Goal: Obtain resource: Download file/media

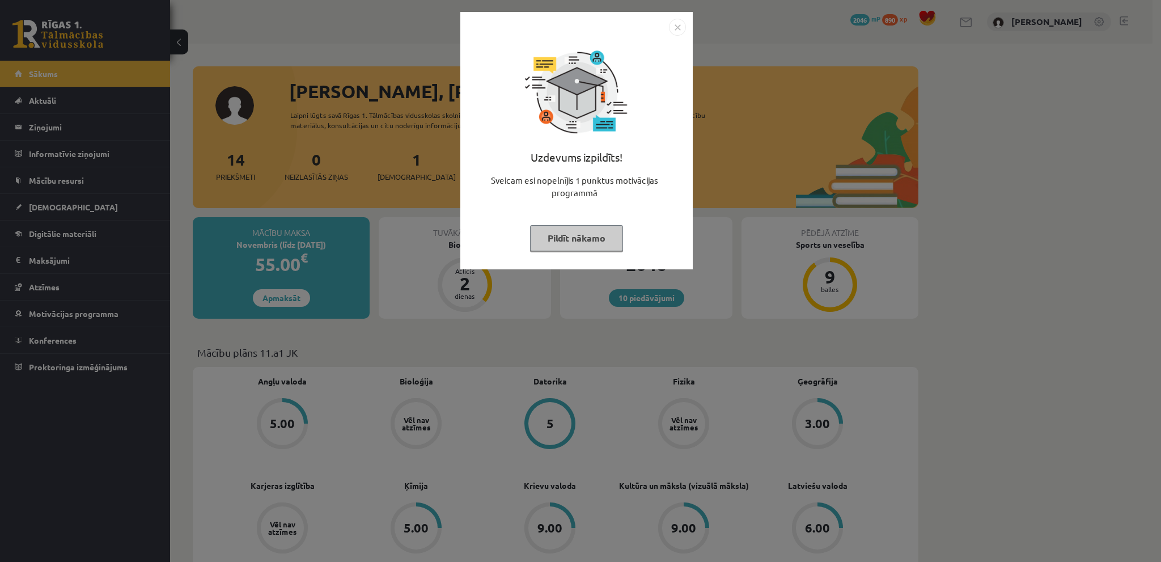
click at [673, 27] on img "Close" at bounding box center [677, 27] width 17 height 17
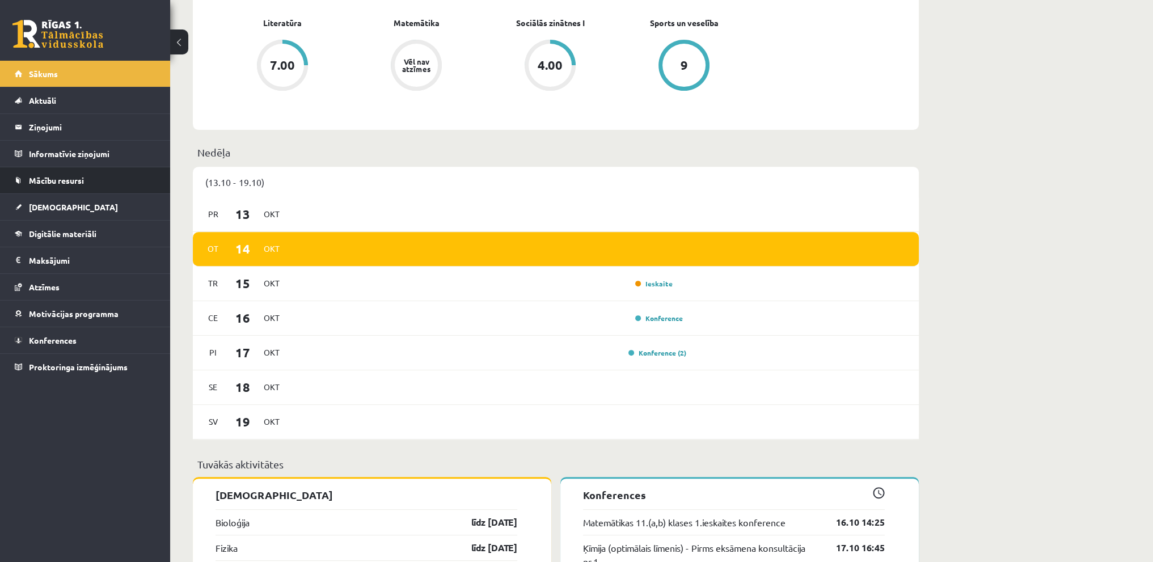
scroll to position [737, 0]
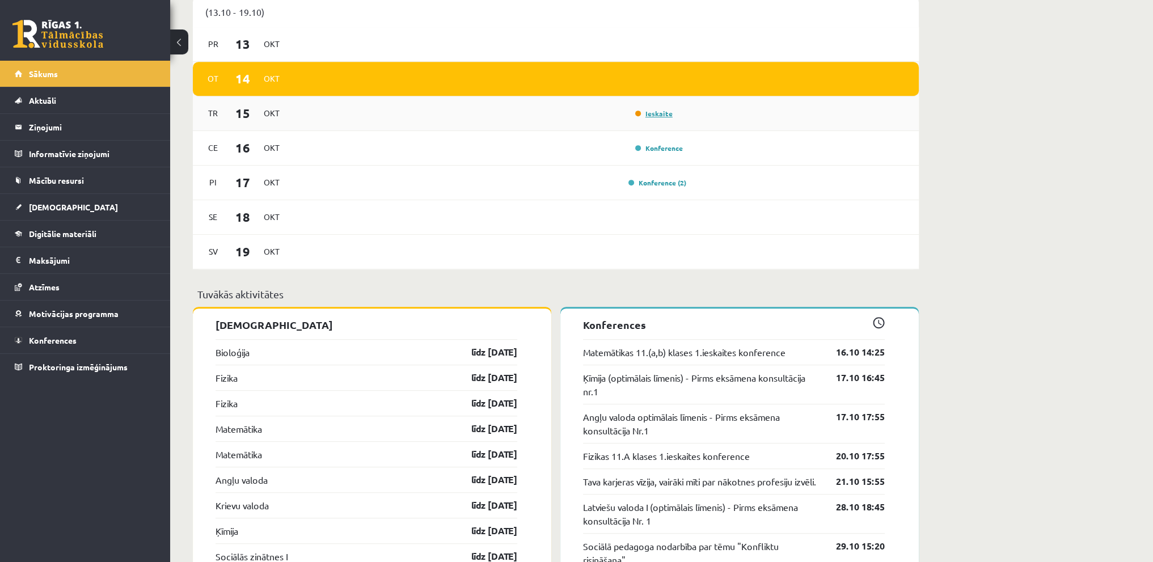
click at [667, 115] on link "Ieskaite" at bounding box center [653, 113] width 37 height 9
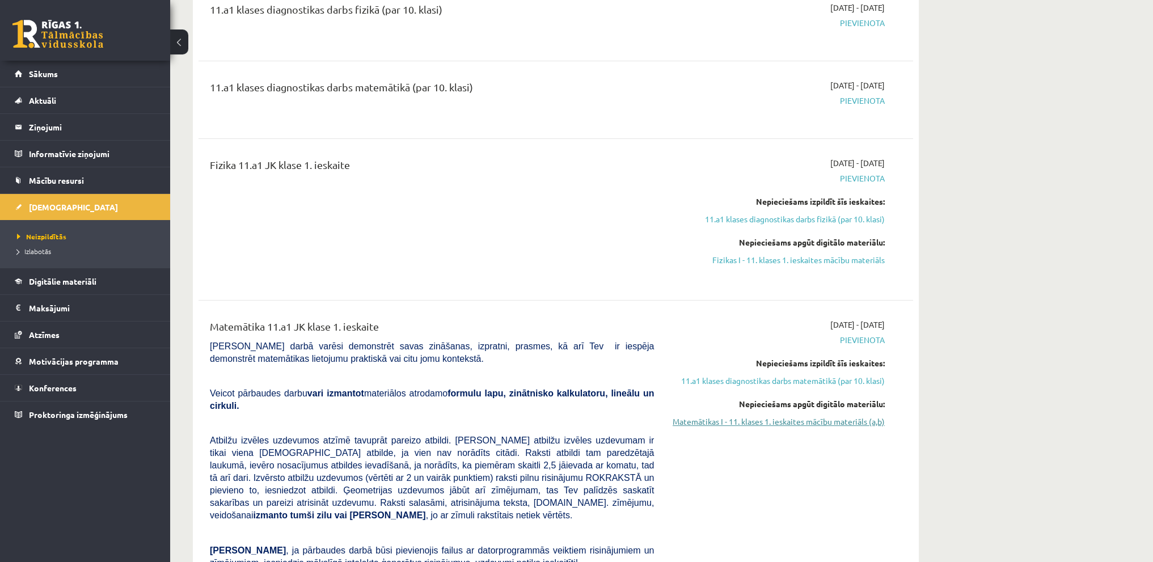
scroll to position [340, 0]
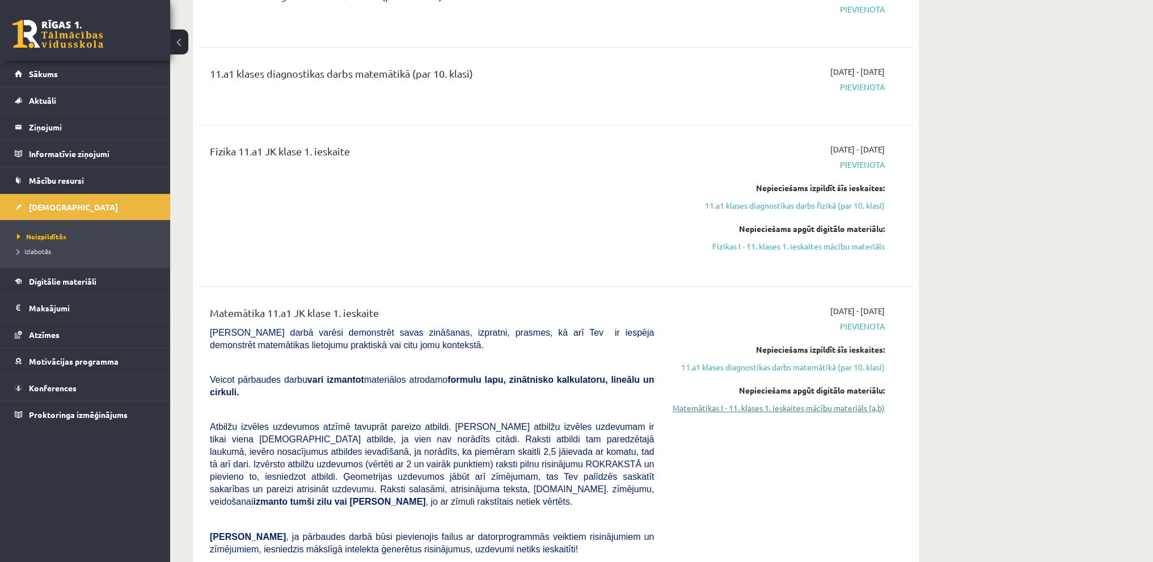
click at [785, 407] on link "Matemātikas I - 11. klases 1. ieskaites mācību materiāls (a,b)" at bounding box center [778, 408] width 214 height 12
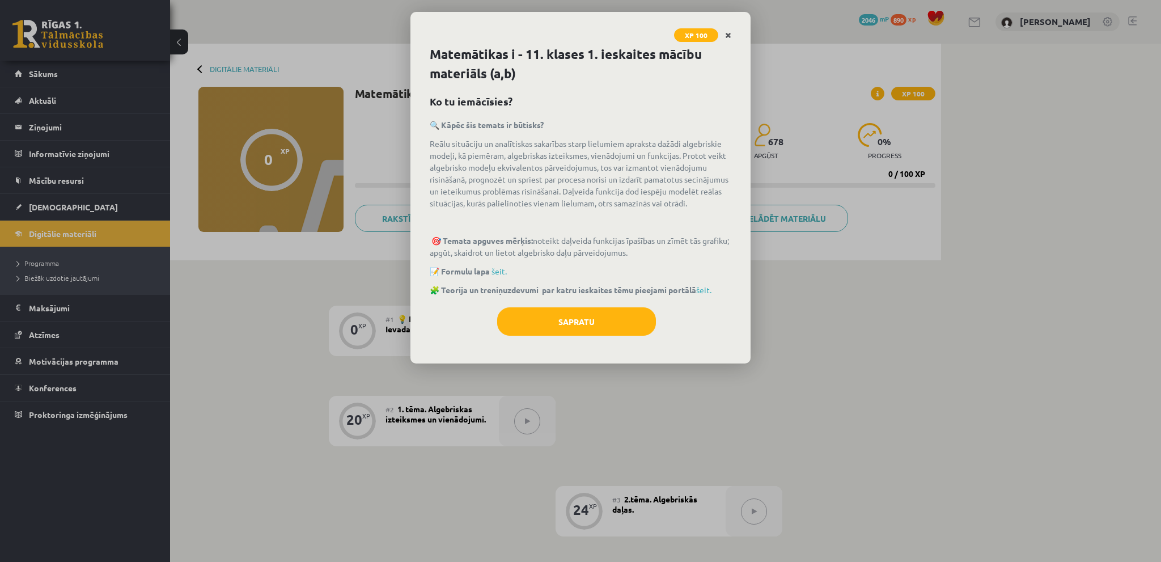
click at [727, 34] on icon "Close" at bounding box center [728, 36] width 6 height 8
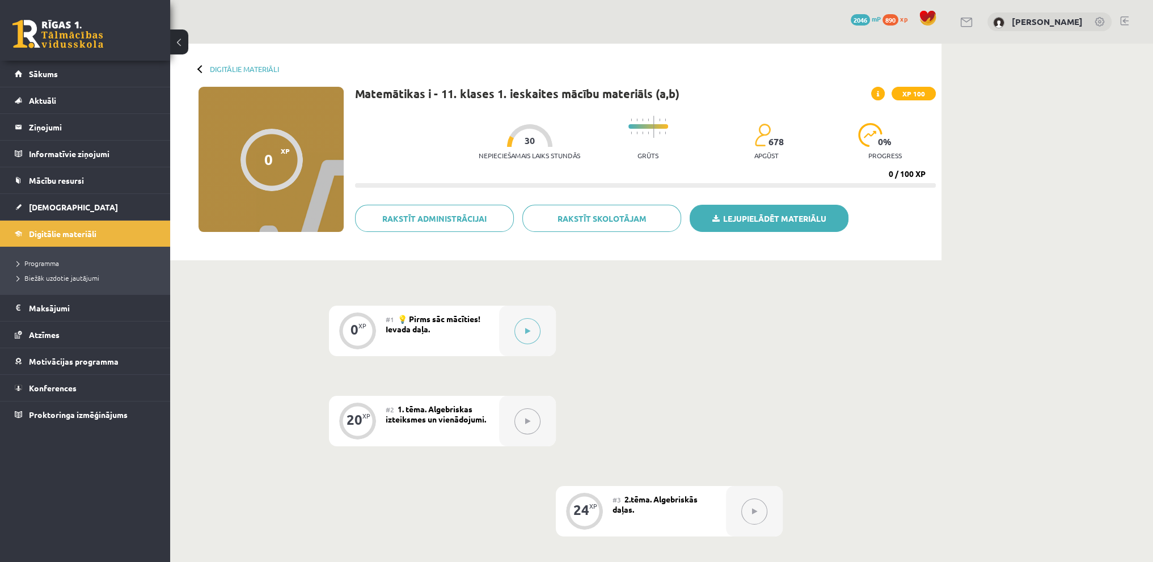
click at [824, 214] on link "Lejupielādēt materiālu" at bounding box center [768, 218] width 159 height 27
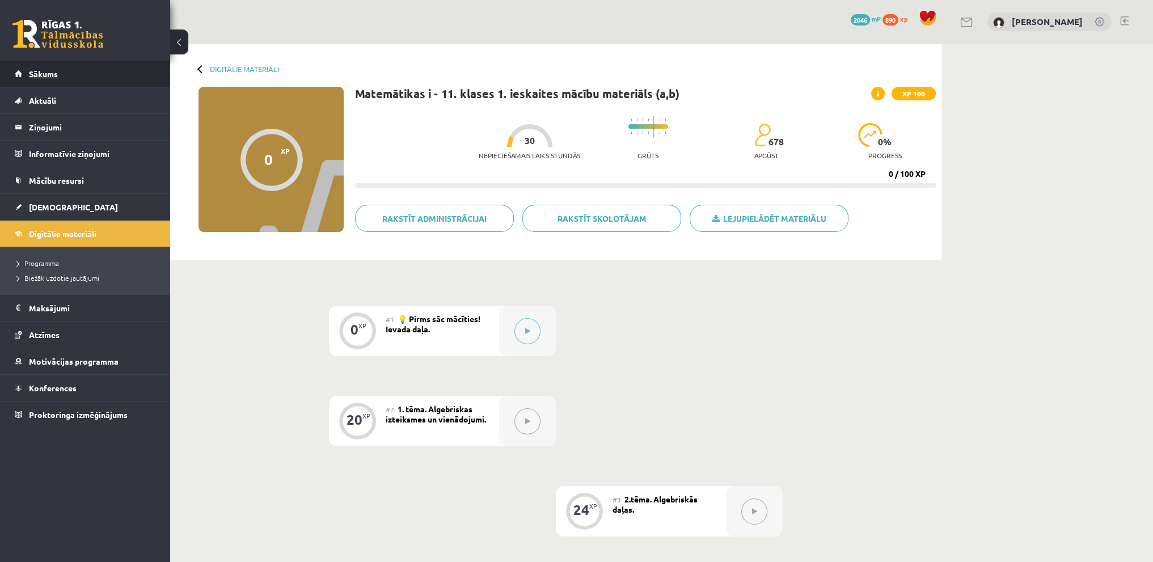
click at [61, 73] on link "Sākums" at bounding box center [85, 74] width 141 height 26
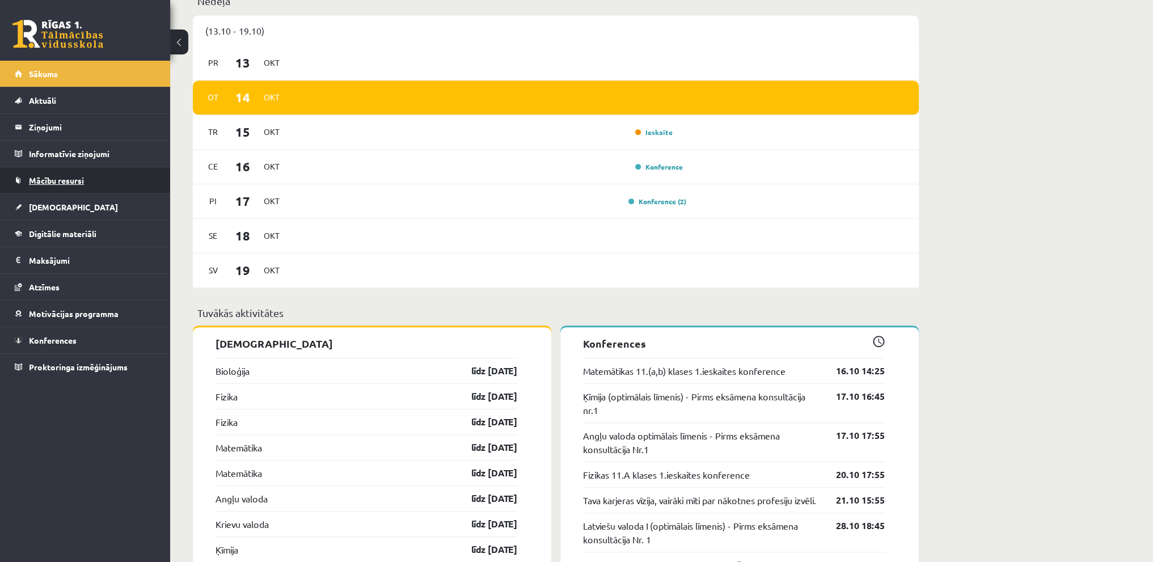
scroll to position [624, 0]
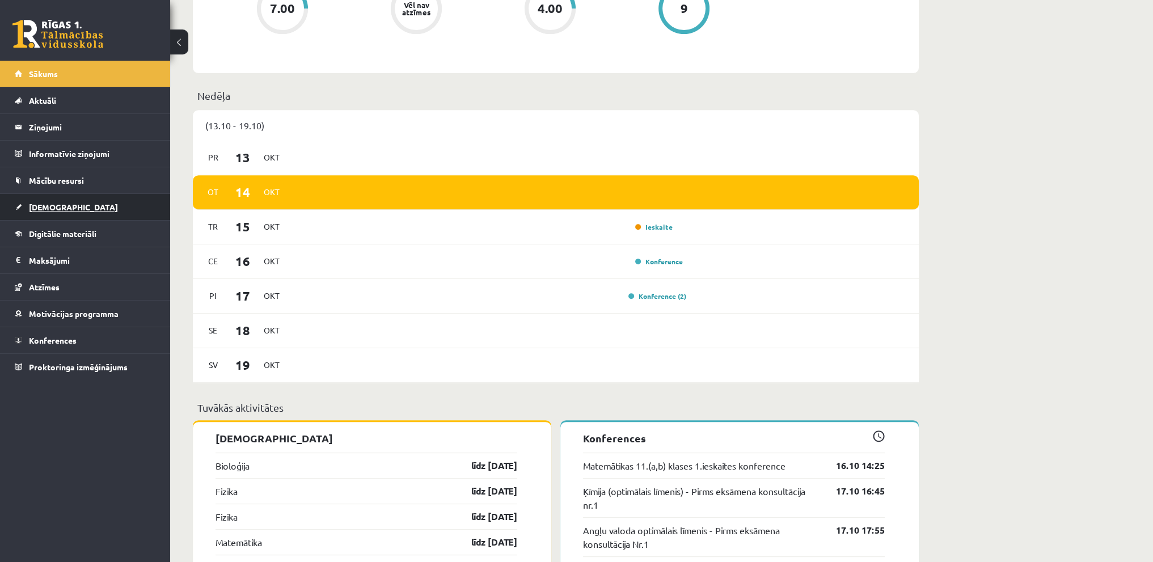
click at [37, 198] on link "[DEMOGRAPHIC_DATA]" at bounding box center [85, 207] width 141 height 26
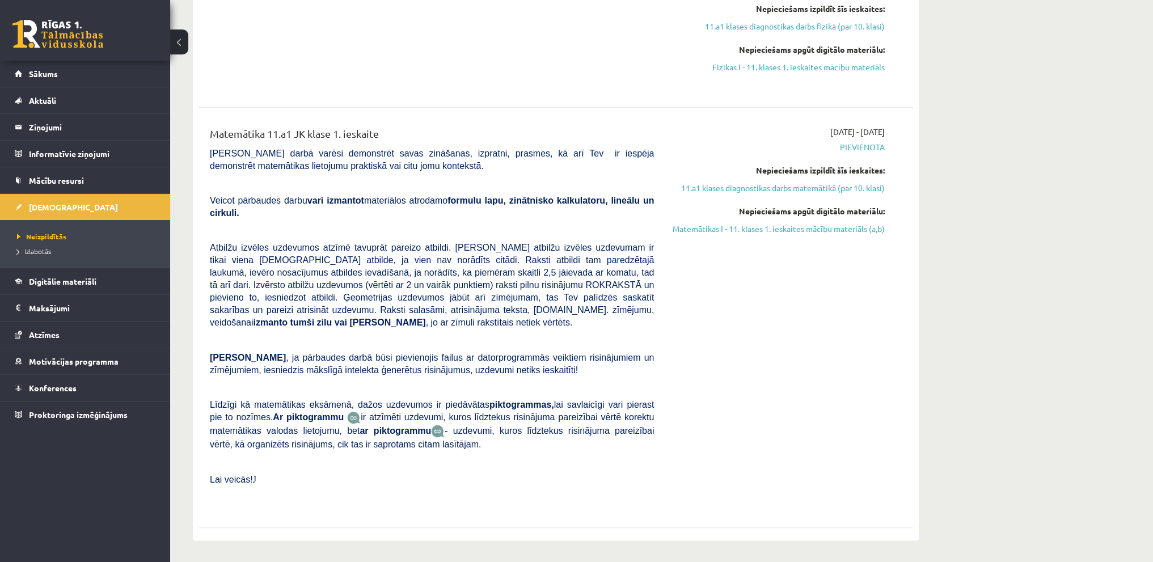
scroll to position [397, 0]
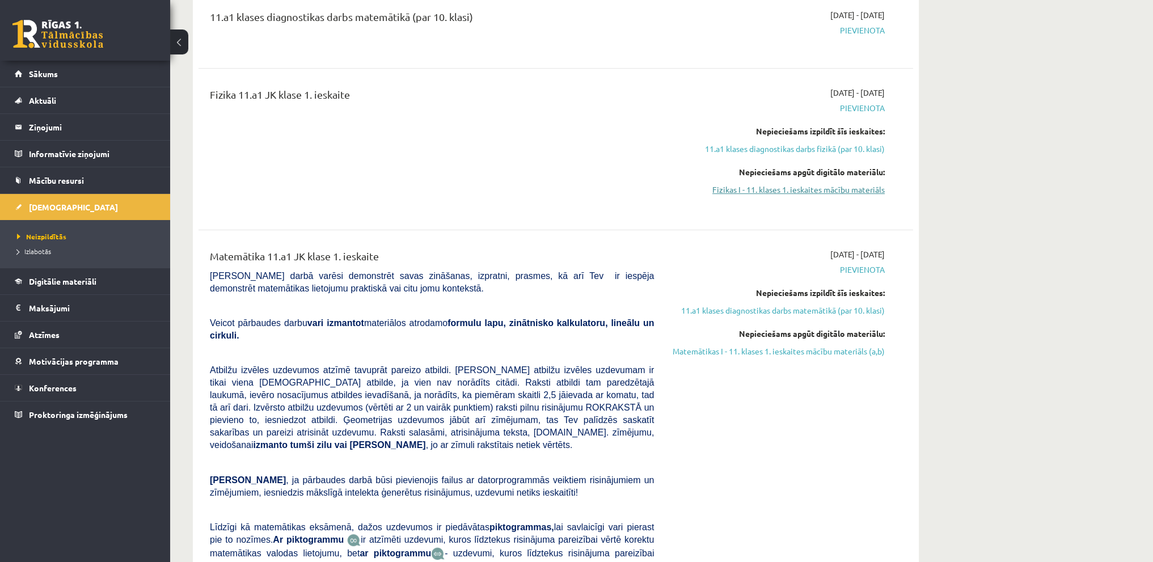
click at [823, 186] on link "Fizikas I - 11. klases 1. ieskaites mācību materiāls" at bounding box center [778, 190] width 214 height 12
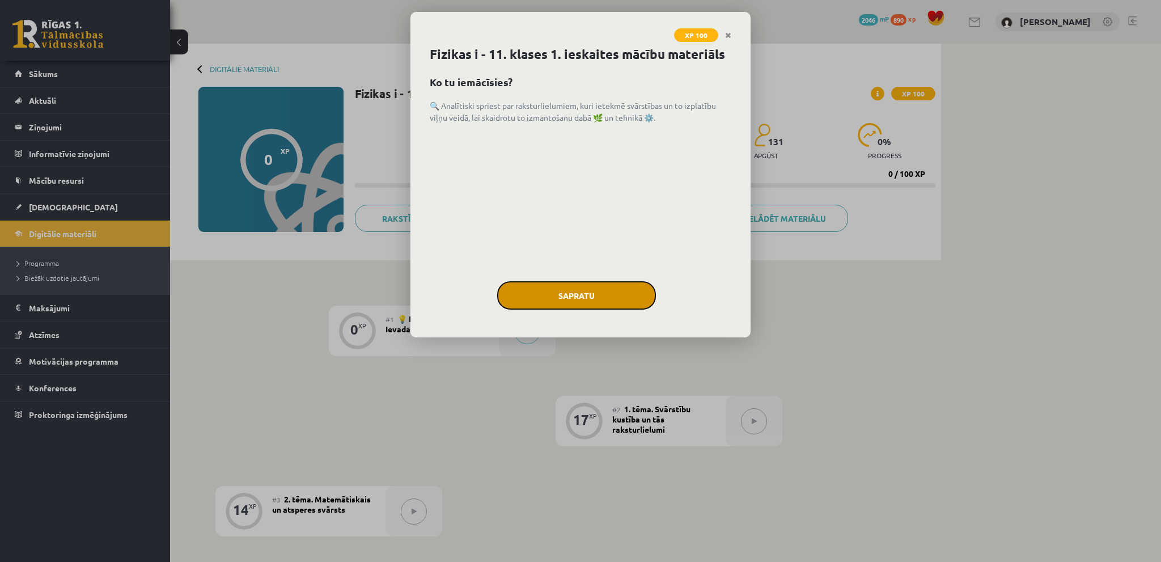
click at [579, 293] on button "Sapratu" at bounding box center [576, 295] width 159 height 28
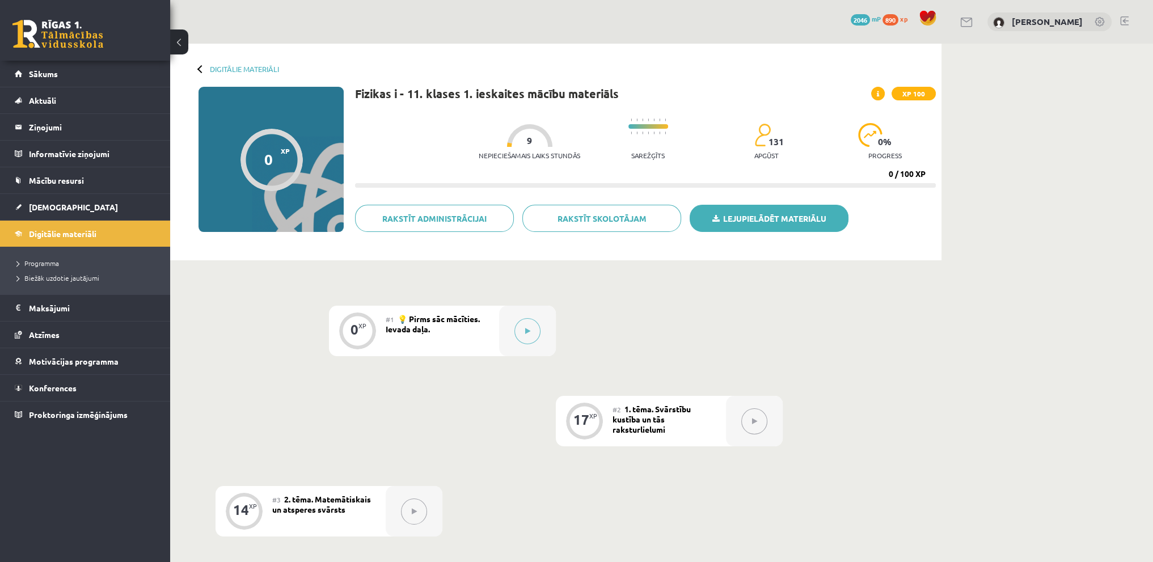
click at [808, 213] on link "Lejupielādēt materiālu" at bounding box center [768, 218] width 159 height 27
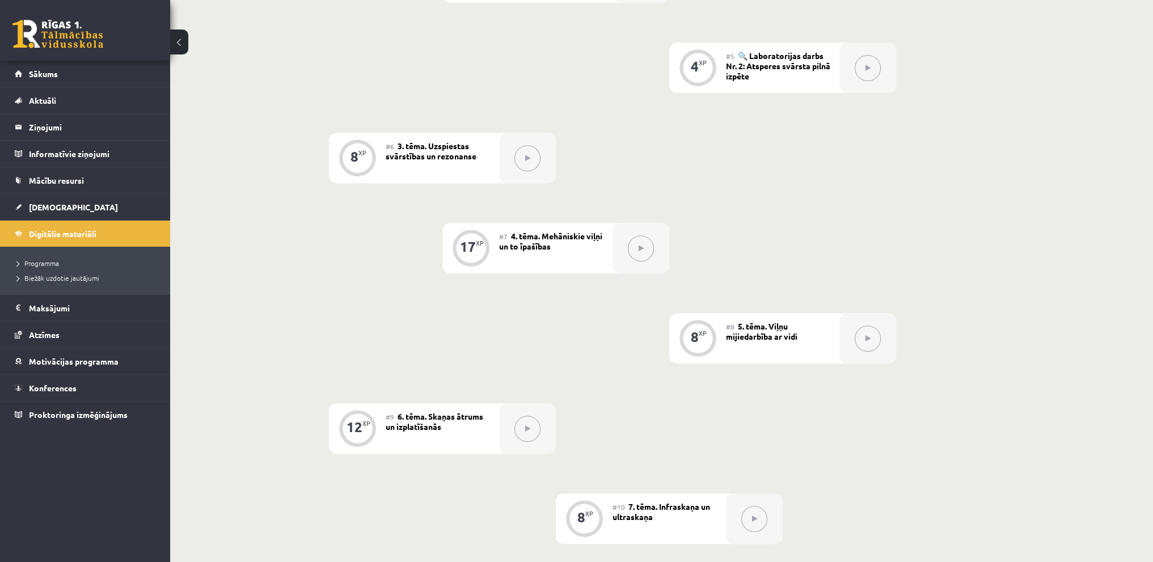
scroll to position [680, 0]
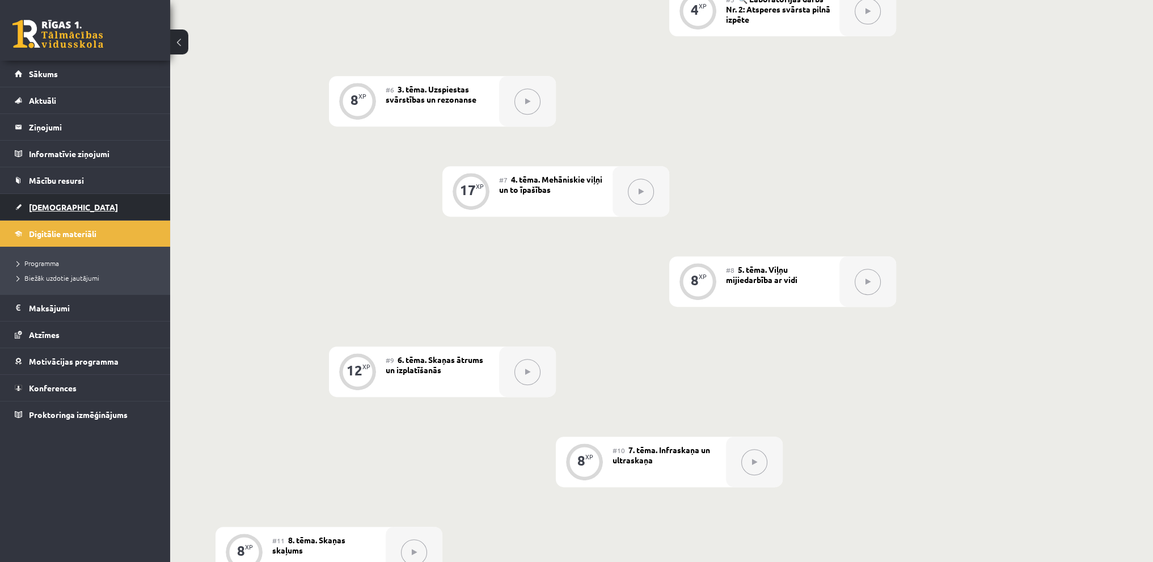
click at [64, 205] on link "[DEMOGRAPHIC_DATA]" at bounding box center [85, 207] width 141 height 26
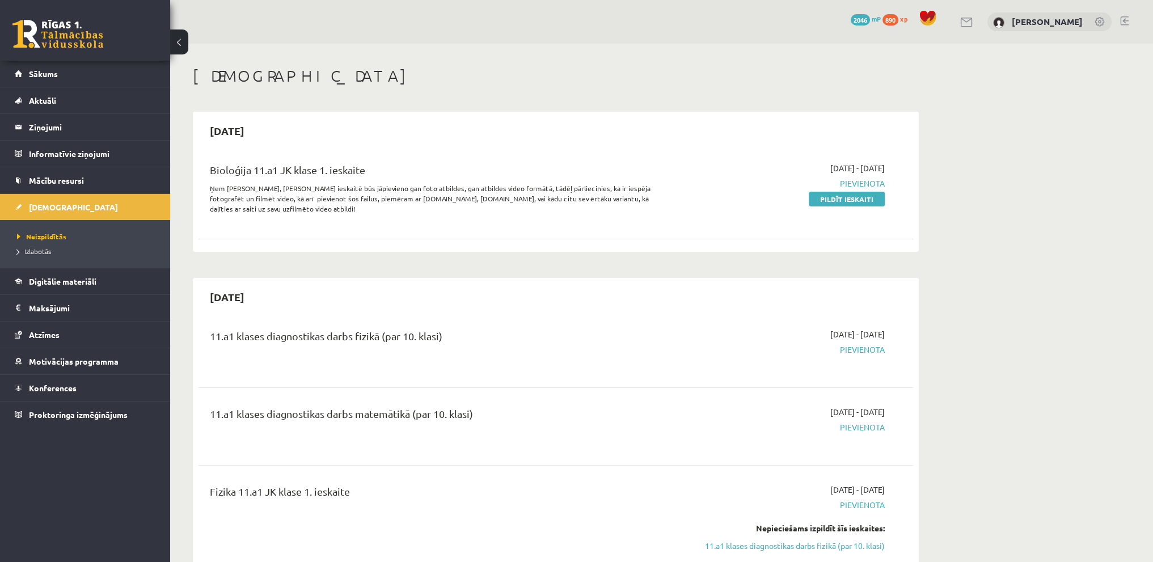
click at [1128, 18] on div "0 Dāvanas 2046 mP 890 xp Viktorija Bērziņa" at bounding box center [661, 22] width 983 height 44
click at [1124, 20] on link at bounding box center [1124, 20] width 9 height 9
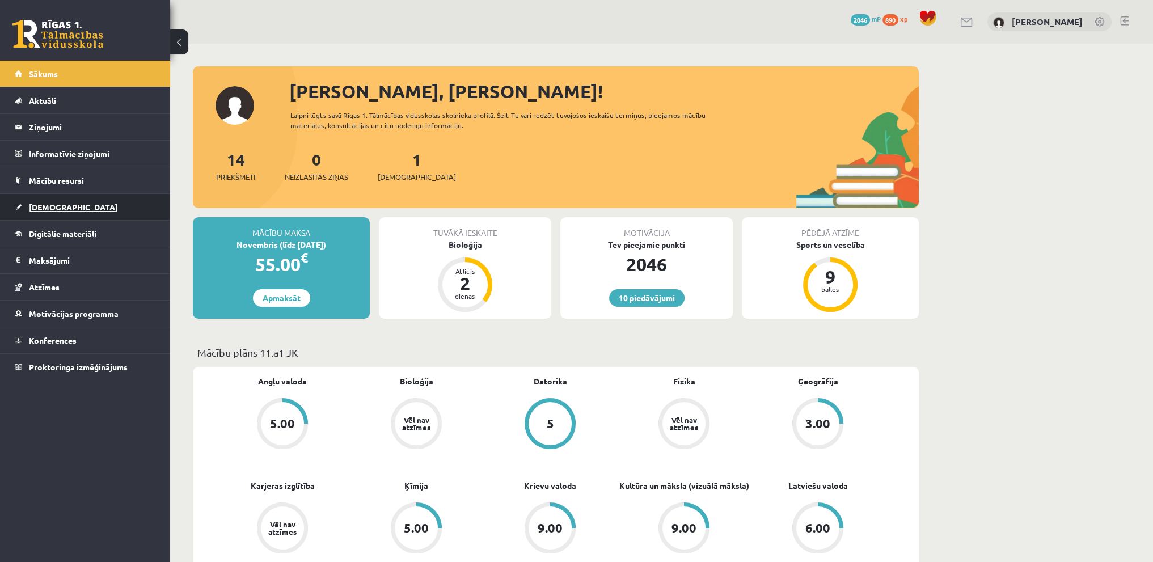
click at [72, 213] on link "[DEMOGRAPHIC_DATA]" at bounding box center [85, 207] width 141 height 26
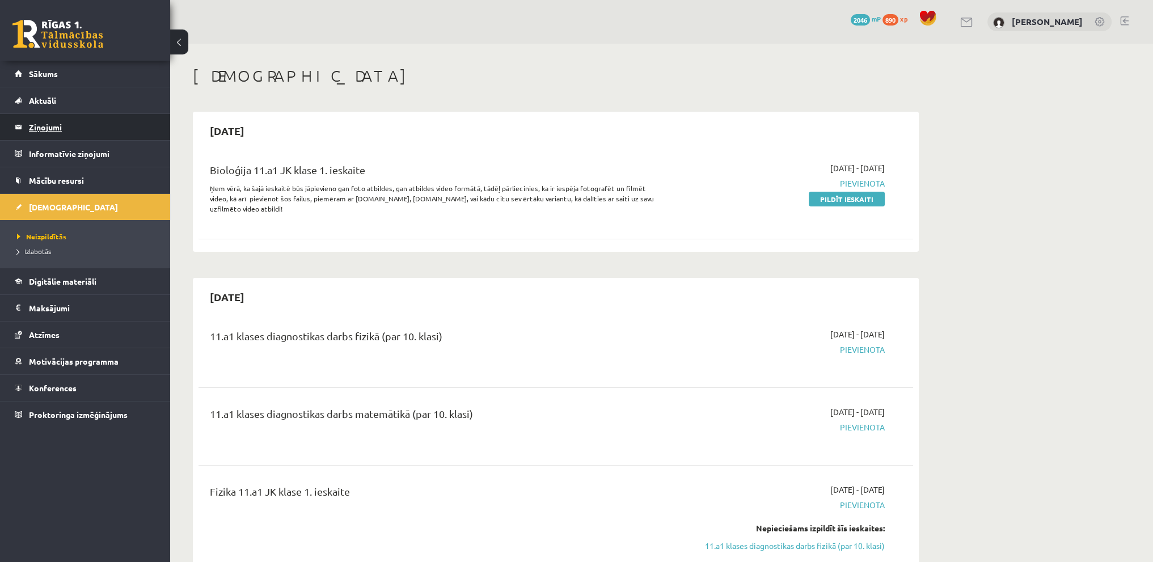
click at [71, 133] on legend "Ziņojumi 0" at bounding box center [92, 127] width 127 height 26
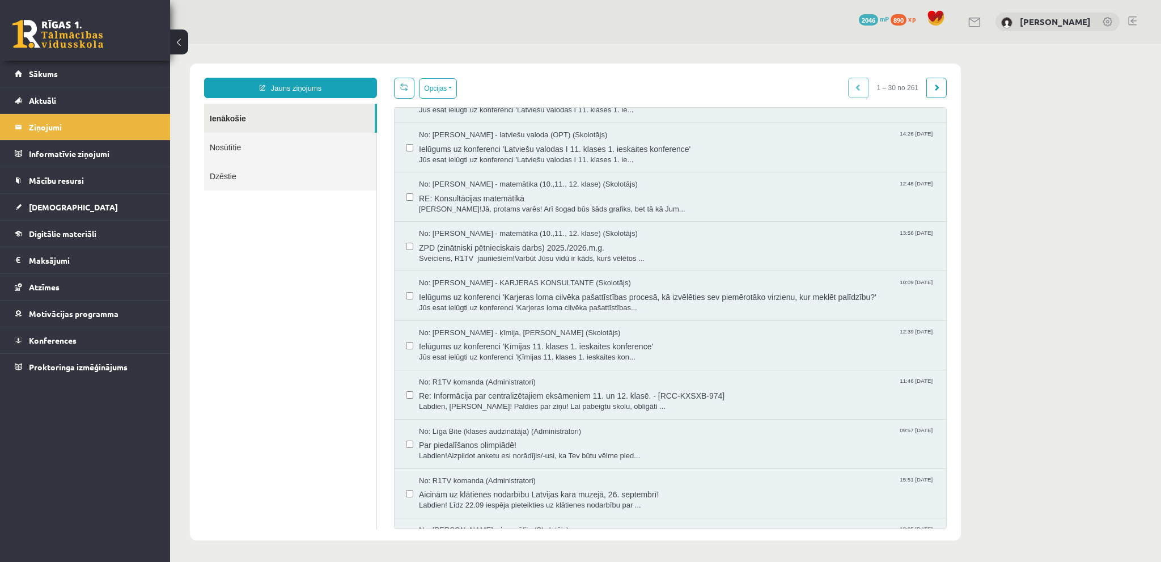
scroll to position [794, 0]
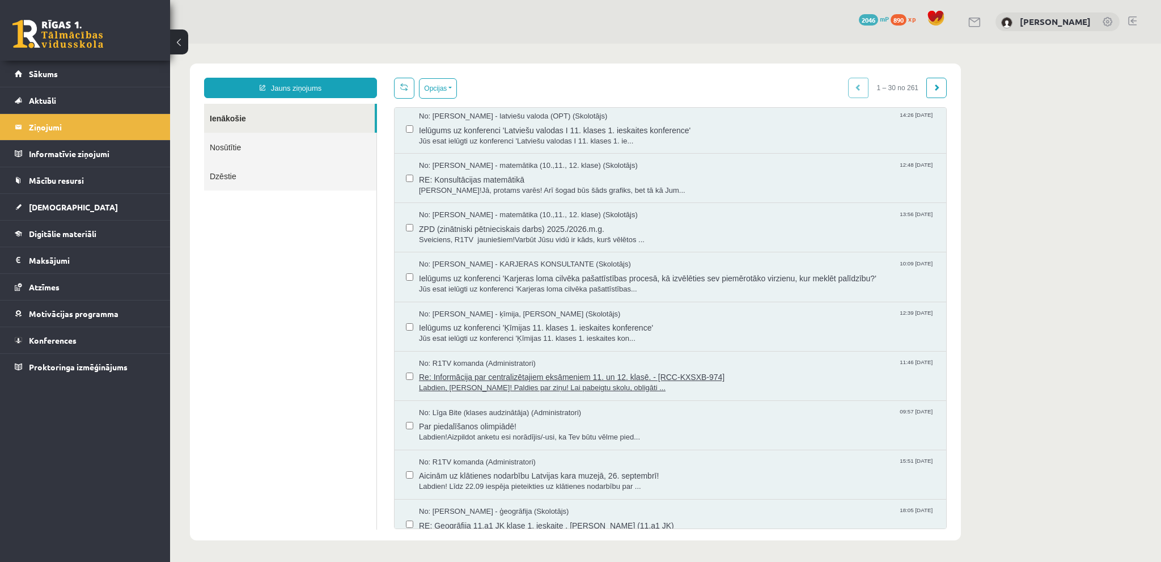
click at [611, 383] on span "Labdien, Viktorija! Paldies par ziņu! Lai pabeigtu skolu, obligāti ..." at bounding box center [677, 388] width 516 height 11
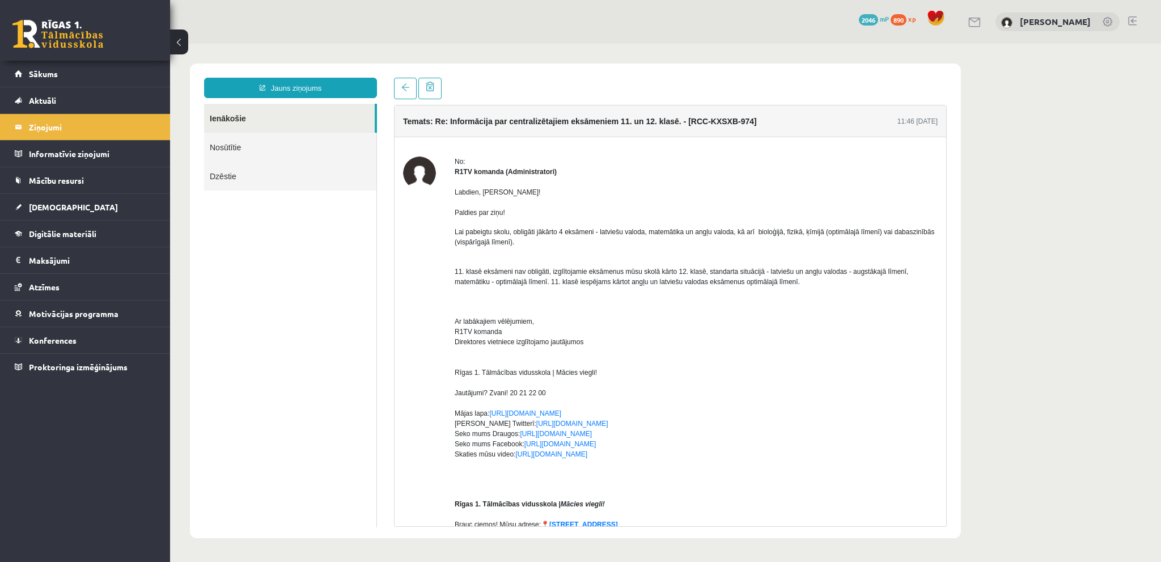
scroll to position [0, 0]
click at [1135, 20] on link at bounding box center [1132, 20] width 9 height 9
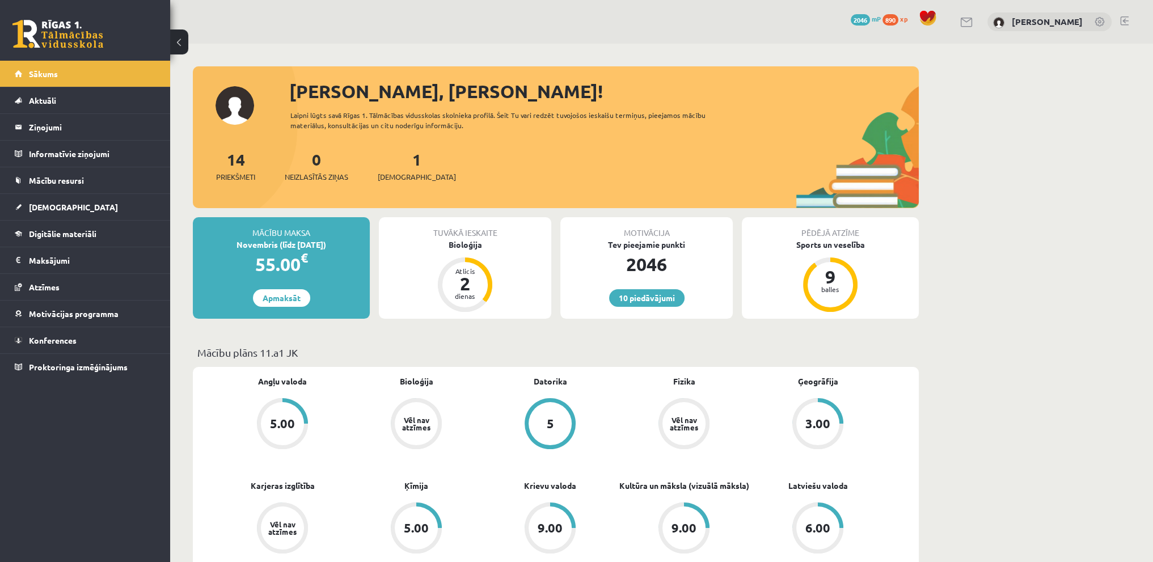
click at [1124, 18] on link at bounding box center [1124, 20] width 9 height 9
